Goal: Task Accomplishment & Management: Manage account settings

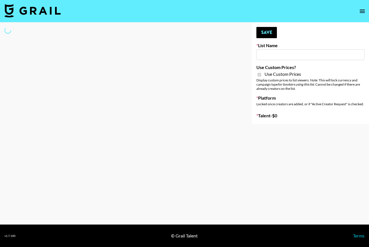
type input "Flimeal + Liveling"
checkbox input "true"
select select "Brand"
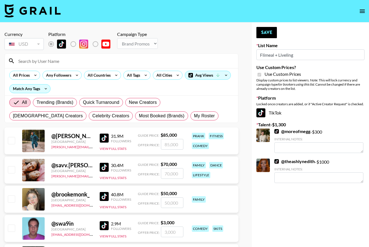
click at [105, 64] on input at bounding box center [125, 61] width 220 height 9
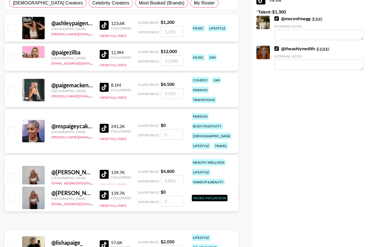
scroll to position [116, 0]
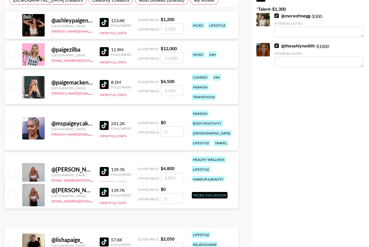
type input "[PERSON_NAME]"
click at [11, 196] on input "checkbox" at bounding box center [11, 194] width 7 height 7
checkbox input "false"
click at [12, 173] on input "checkbox" at bounding box center [11, 174] width 7 height 7
checkbox input "true"
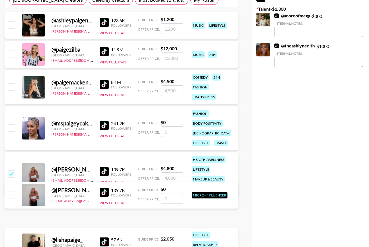
type input "4800"
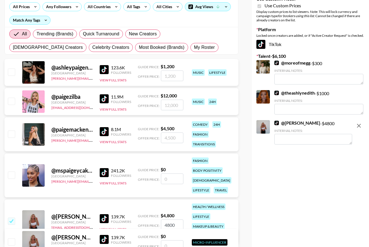
scroll to position [138, 0]
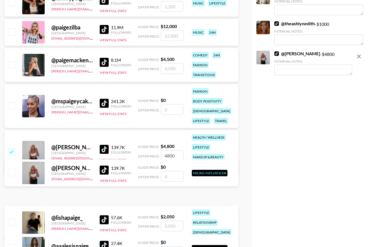
click at [164, 178] on input "number" at bounding box center [172, 176] width 22 height 11
checkbox input "true"
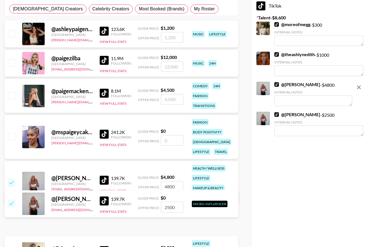
scroll to position [106, 0]
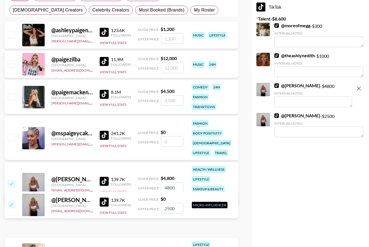
type input "2500"
click at [358, 88] on icon "remove" at bounding box center [359, 88] width 7 height 7
checkbox input "false"
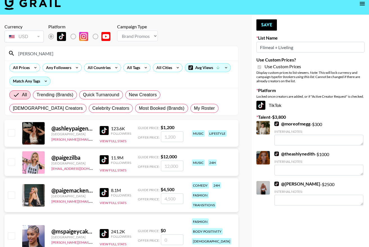
scroll to position [0, 0]
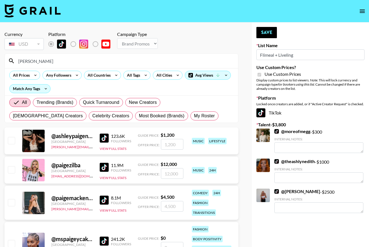
click at [359, 7] on button "open drawer" at bounding box center [362, 11] width 11 height 11
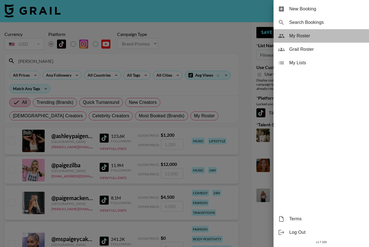
click at [304, 34] on span "My Roster" at bounding box center [327, 36] width 75 height 7
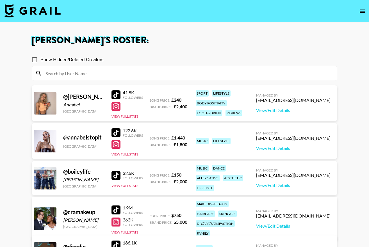
click at [361, 8] on icon "open drawer" at bounding box center [362, 11] width 7 height 7
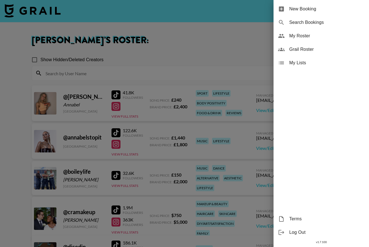
click at [306, 39] on span "My Roster" at bounding box center [327, 36] width 75 height 7
click at [263, 37] on div at bounding box center [184, 123] width 369 height 247
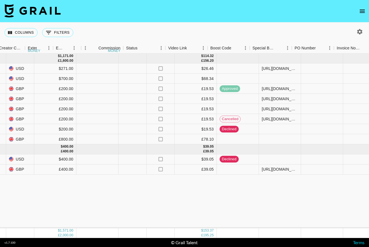
scroll to position [0, 481]
